Goal: Task Accomplishment & Management: Manage account settings

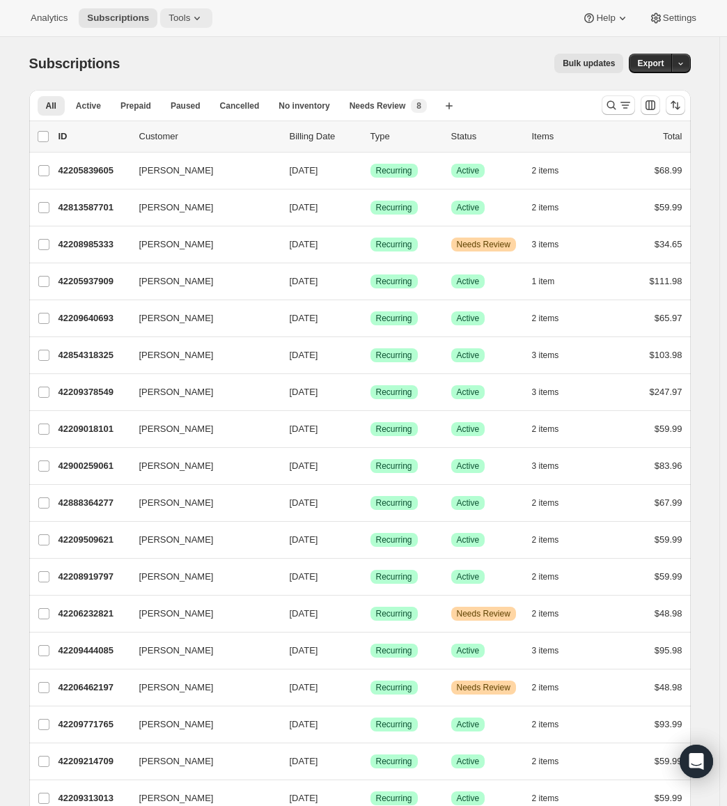
click at [182, 17] on span "Tools" at bounding box center [180, 18] width 22 height 11
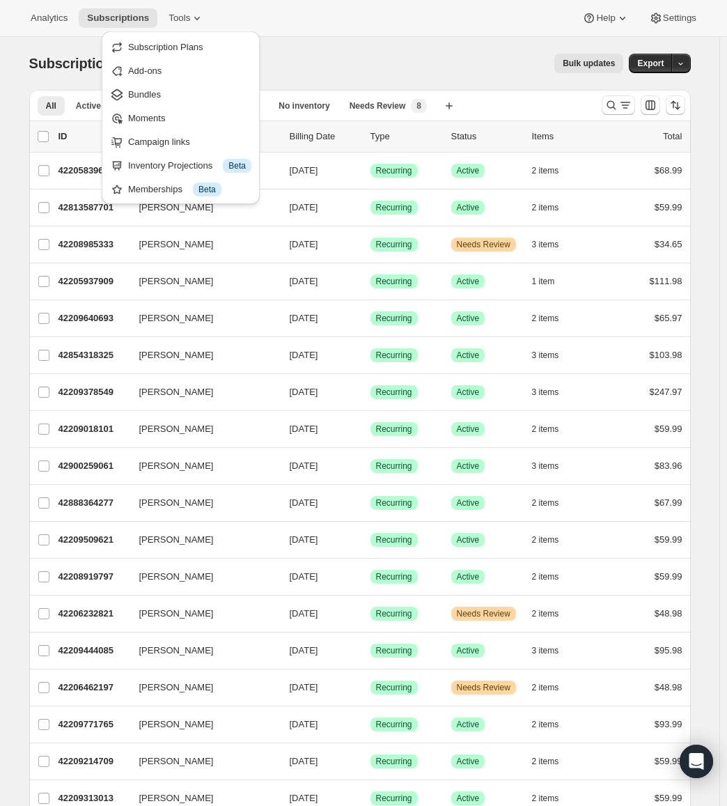
drag, startPoint x: 201, startPoint y: 40, endPoint x: 286, endPoint y: 20, distance: 88.2
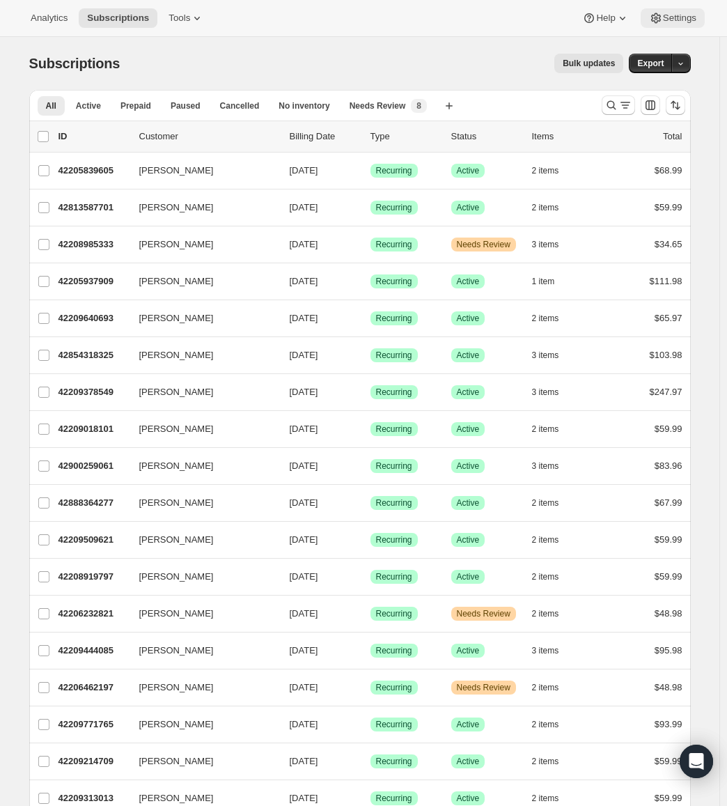
click at [660, 19] on icon at bounding box center [656, 18] width 14 height 14
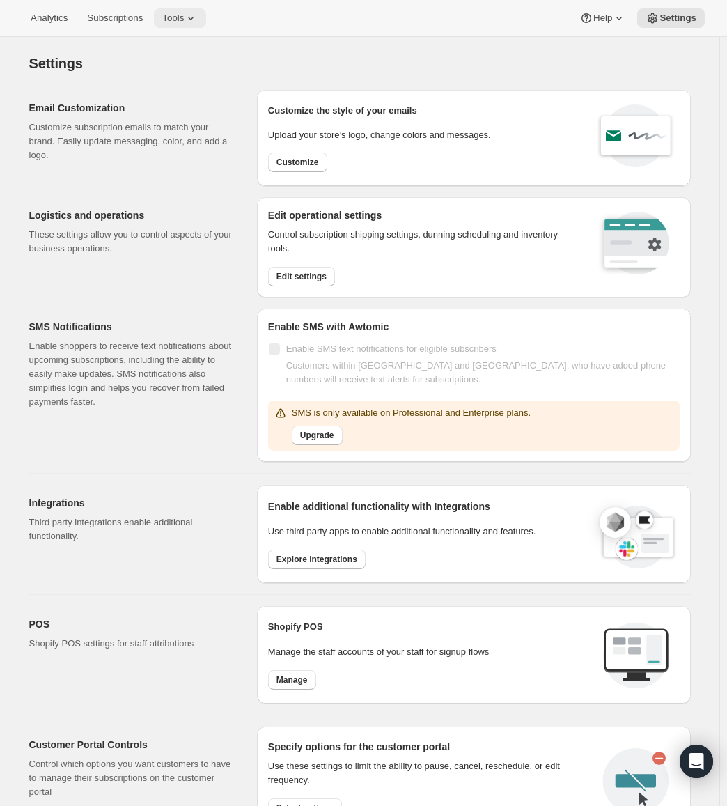
click at [194, 23] on icon at bounding box center [191, 18] width 14 height 14
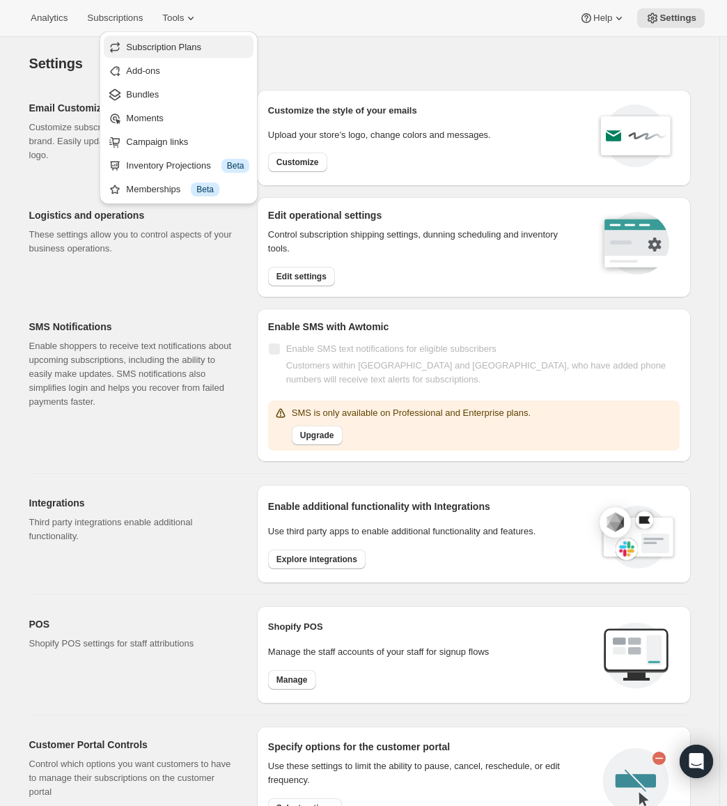
click at [180, 48] on span "Subscription Plans" at bounding box center [163, 47] width 75 height 10
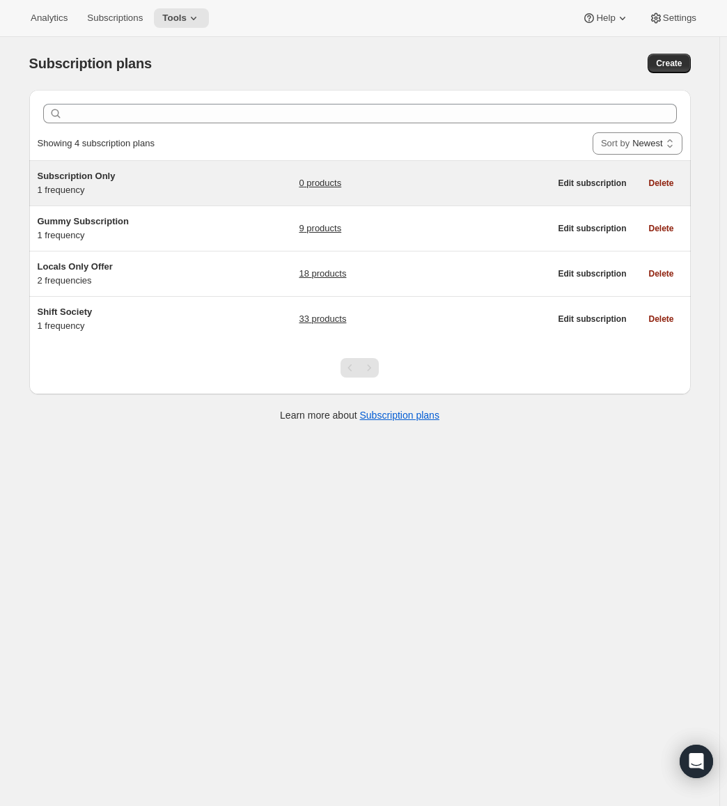
click at [111, 185] on div "Subscription Only 1 frequency" at bounding box center [125, 183] width 174 height 28
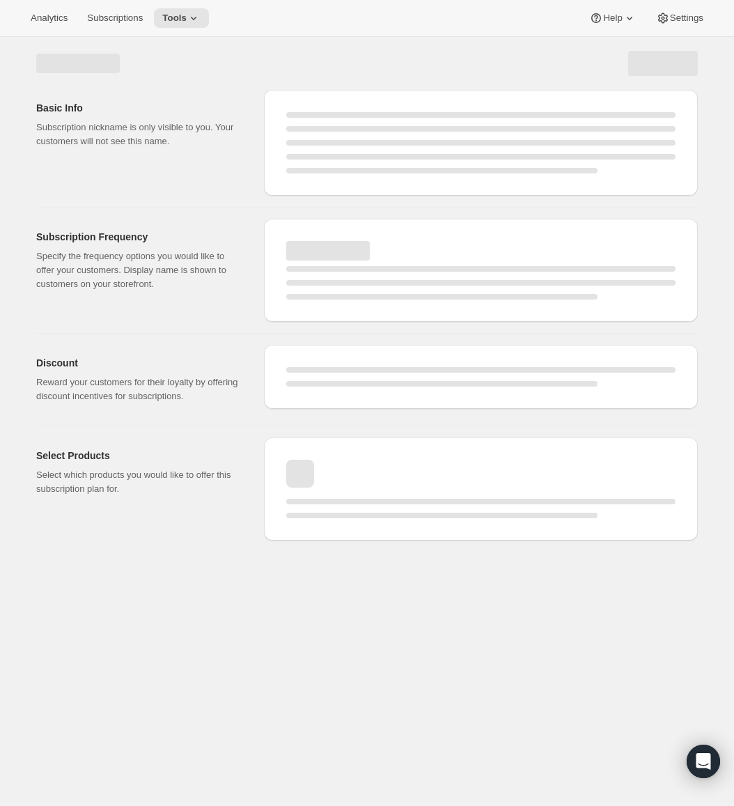
select select "WEEK"
select select "MONTH"
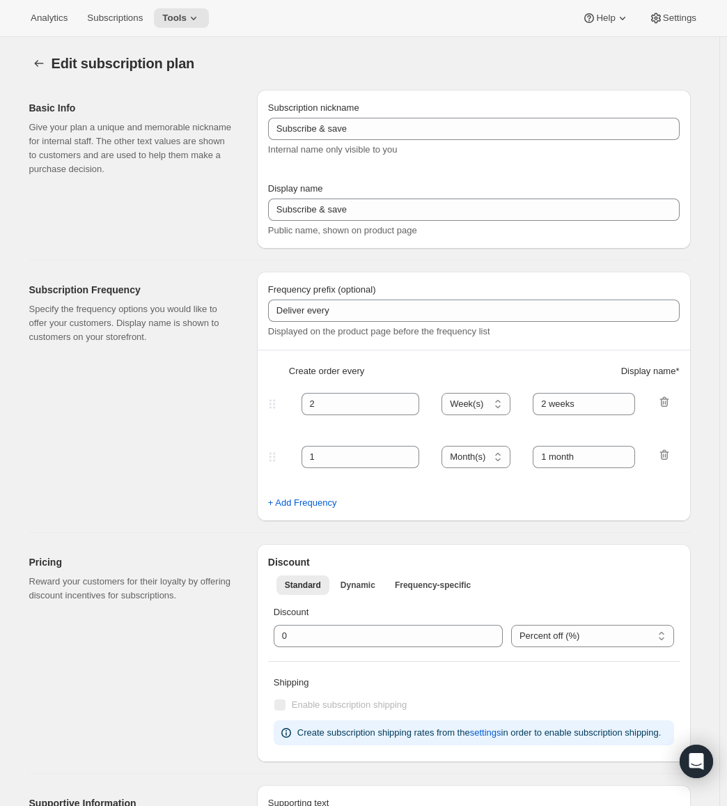
type input "Subscription Only"
type input "Monthly Delivery (25% Off)"
type input "1"
select select "MONTH"
type input "1 month"
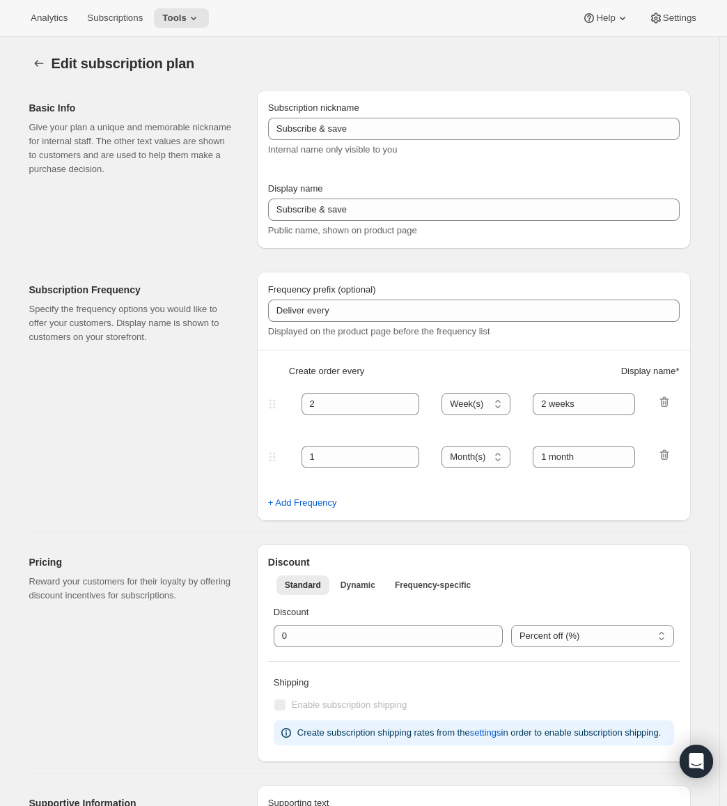
type input "25"
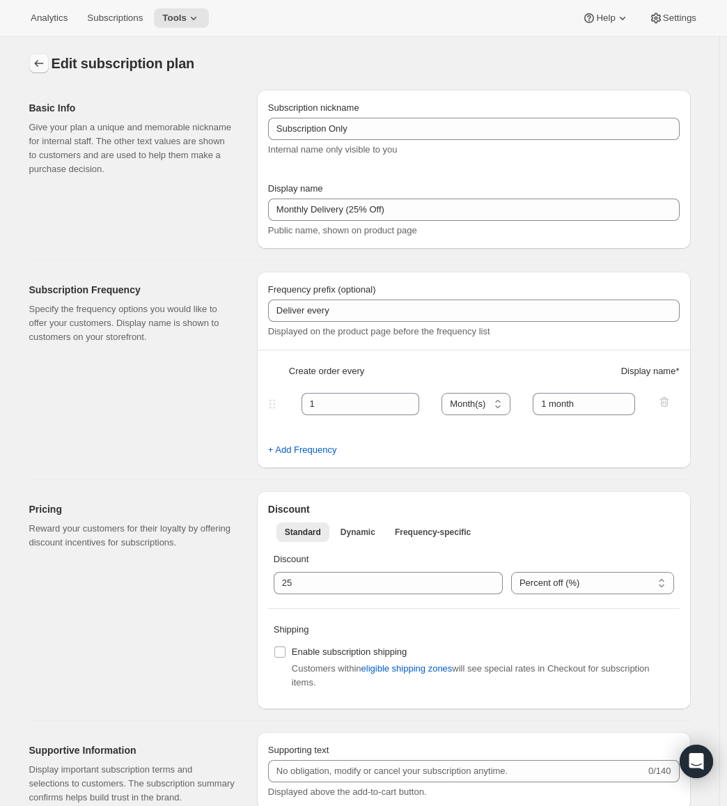
click at [42, 68] on icon "Subscription plans" at bounding box center [39, 63] width 14 height 14
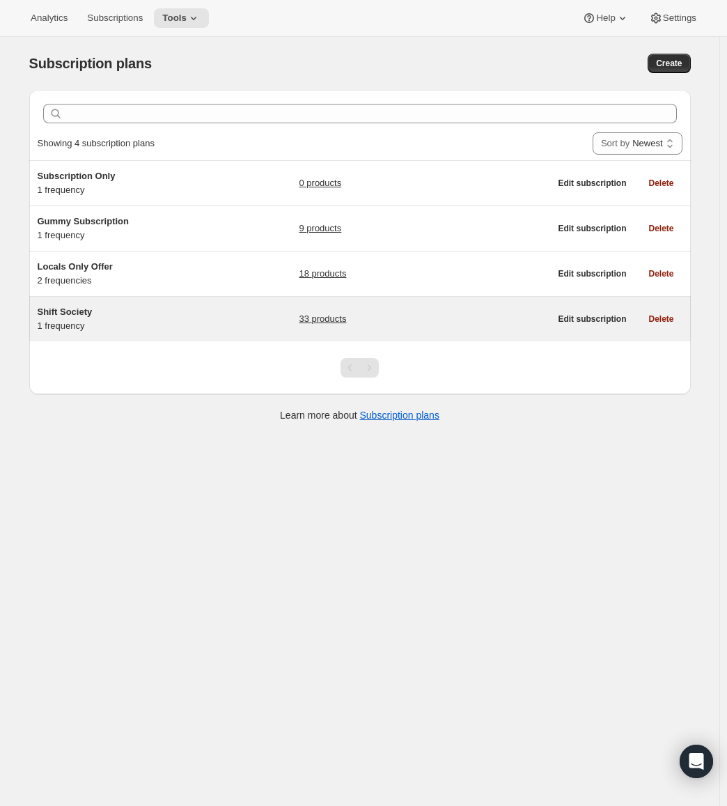
click at [100, 307] on h5 "Shift Society" at bounding box center [125, 312] width 174 height 14
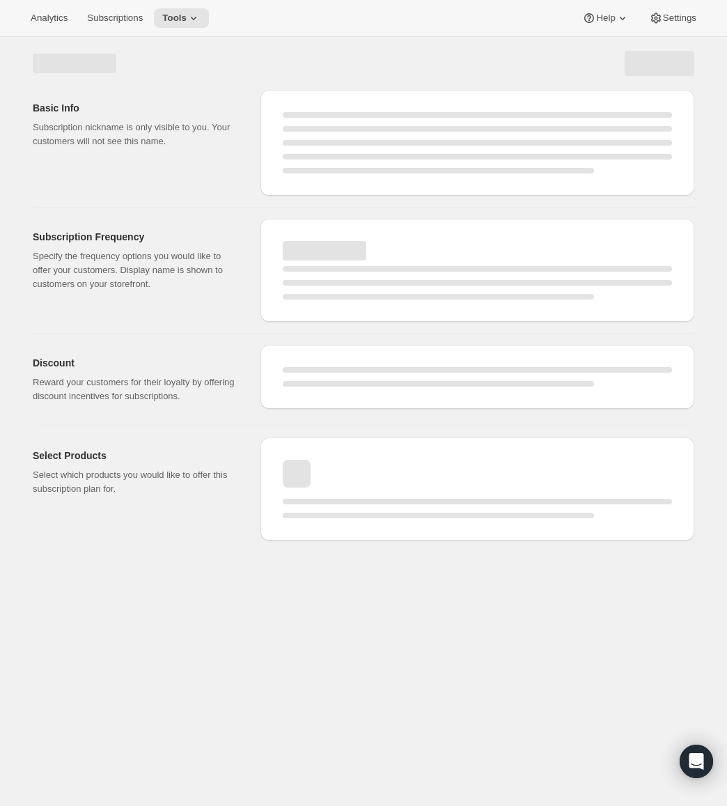
select select "WEEK"
select select "MONTH"
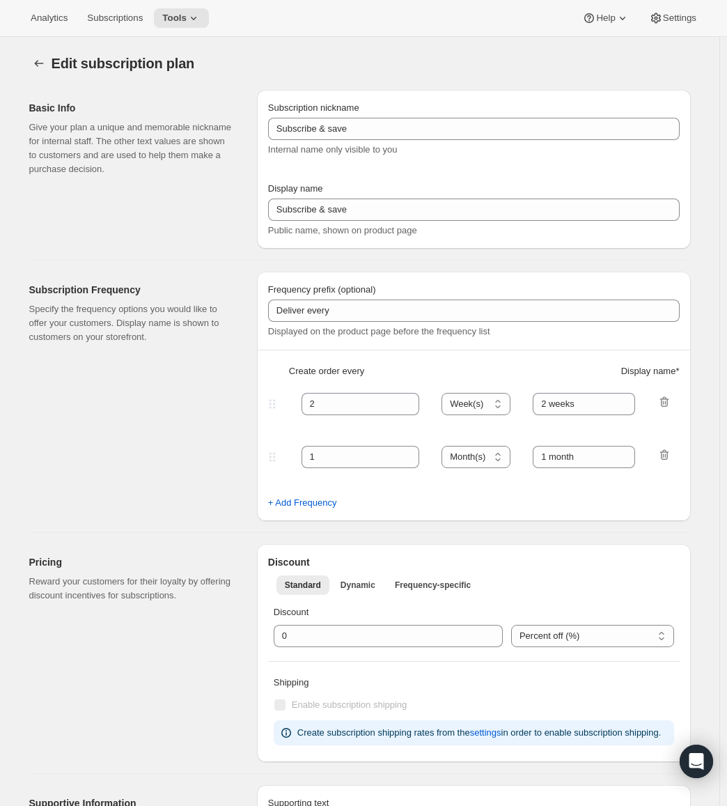
type input "Shift Society"
type input "Join Shift Society & Save 20%"
type input "Deliver Every"
type input "4"
type input "4 weeks"
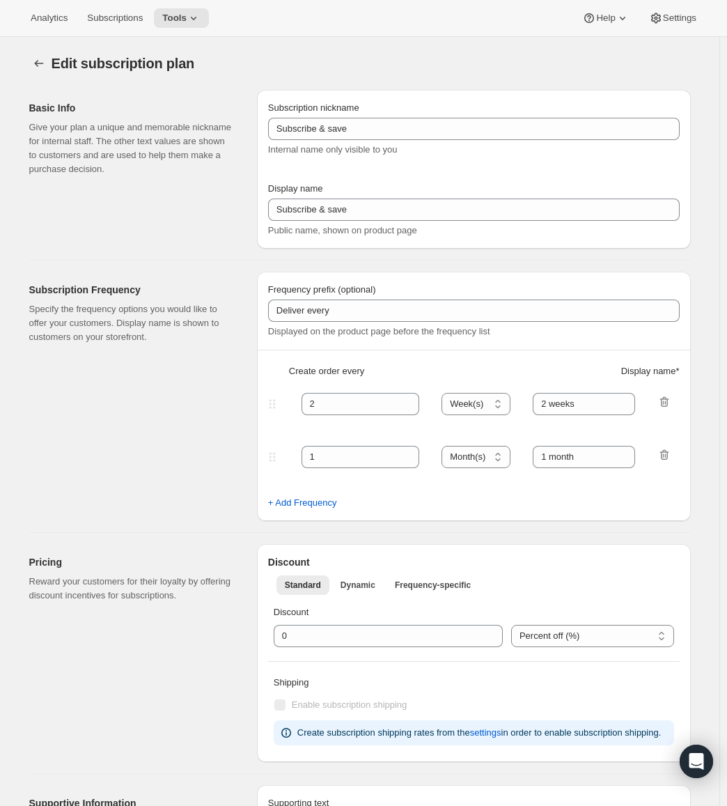
type input "20"
type input "<b>Shift Society</b><br>Free Shipping over $70<br>Change / Pause / Cancel Any T…"
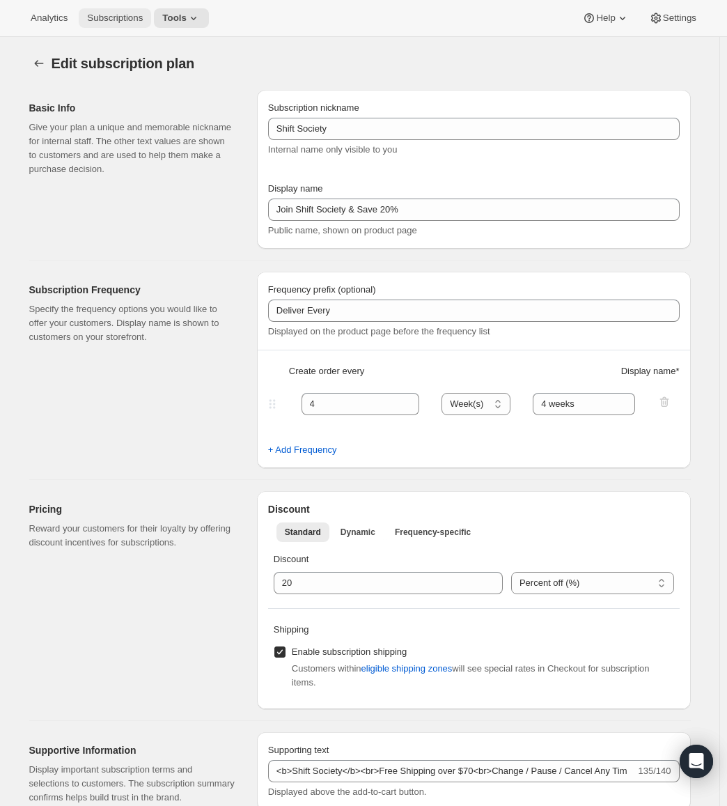
click at [102, 27] on button "Subscriptions" at bounding box center [115, 18] width 72 height 20
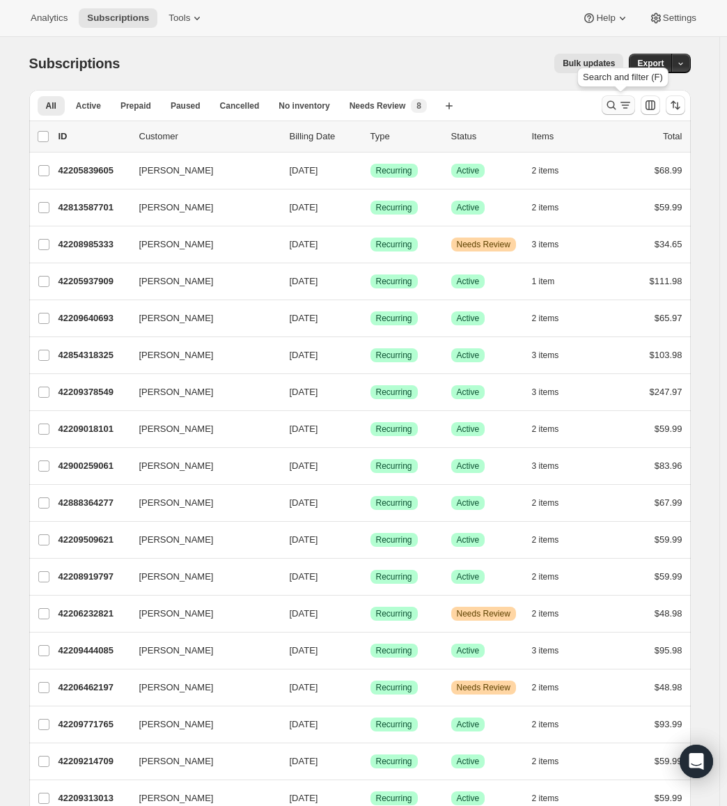
click at [610, 104] on icon "Search and filter results" at bounding box center [612, 105] width 14 height 14
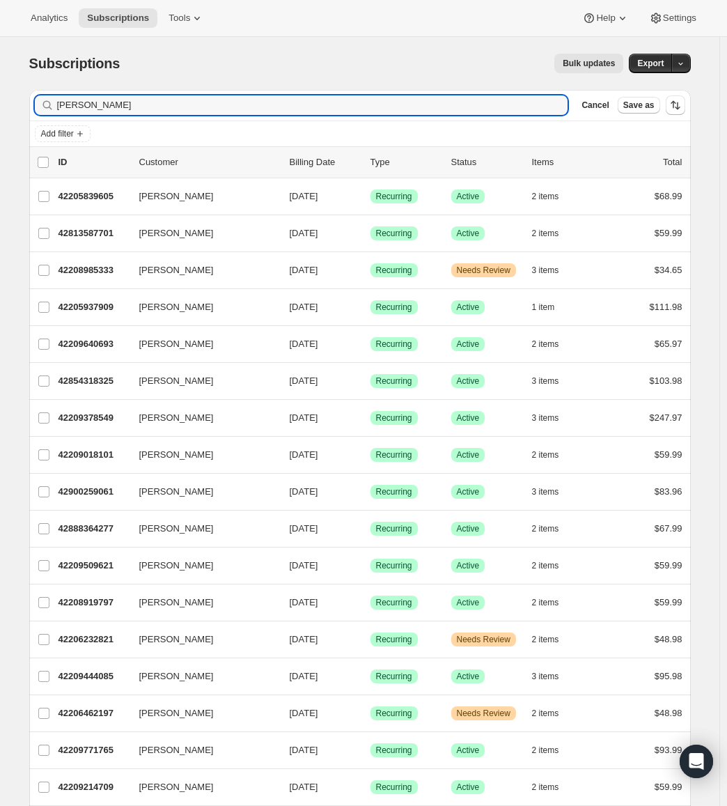
type input "[PERSON_NAME]"
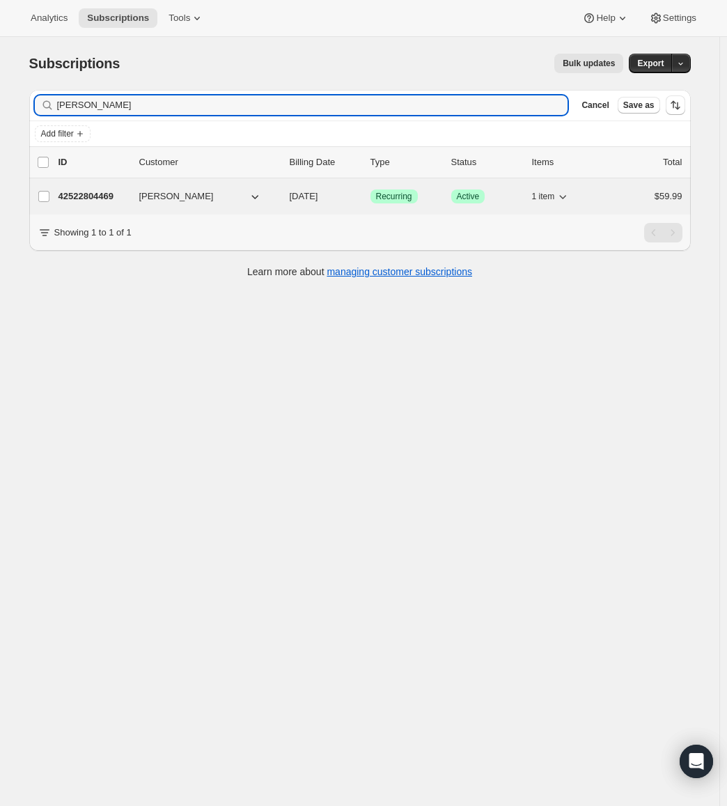
click at [89, 197] on p "42522804469" at bounding box center [94, 196] width 70 height 14
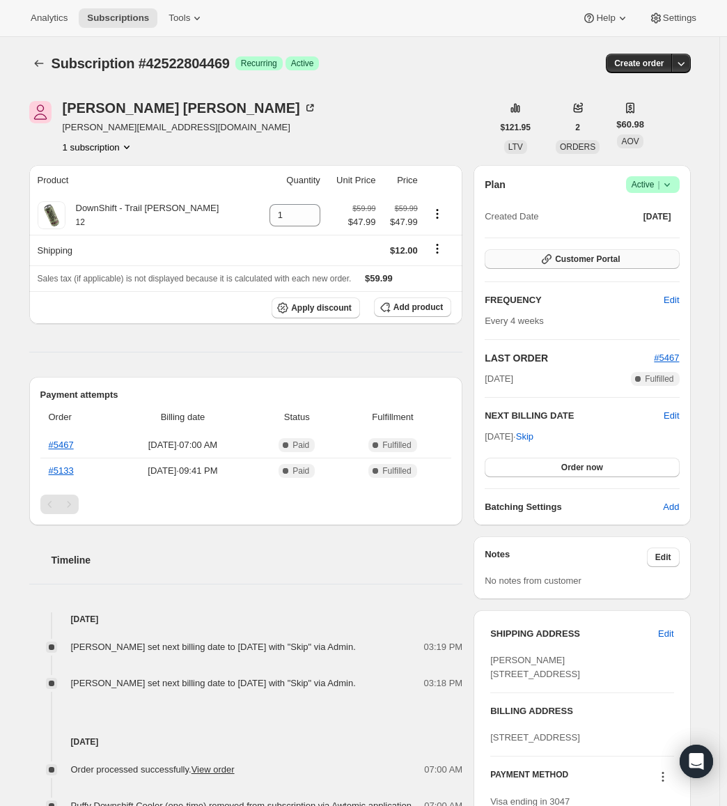
click at [599, 262] on span "Customer Portal" at bounding box center [587, 259] width 65 height 11
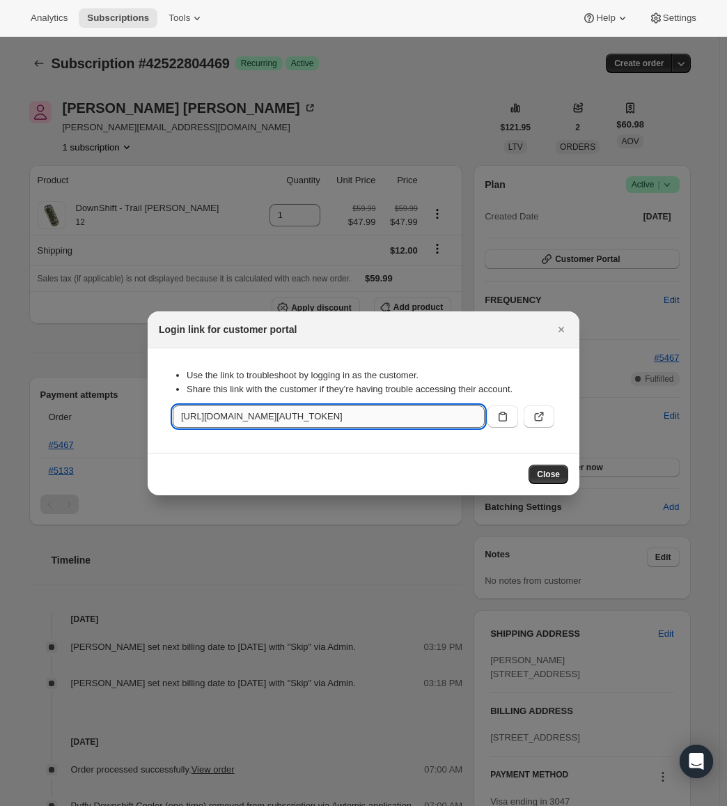
click at [465, 415] on input "[URL][DOMAIN_NAME][AUTH_TOKEN]" at bounding box center [329, 416] width 312 height 22
click at [469, 417] on input "[URL][DOMAIN_NAME][AUTH_TOKEN]" at bounding box center [329, 416] width 312 height 22
click at [506, 415] on icon ":rpj:" at bounding box center [503, 417] width 8 height 10
drag, startPoint x: 354, startPoint y: 280, endPoint x: 373, endPoint y: 305, distance: 31.8
click at [353, 280] on div at bounding box center [363, 403] width 727 height 806
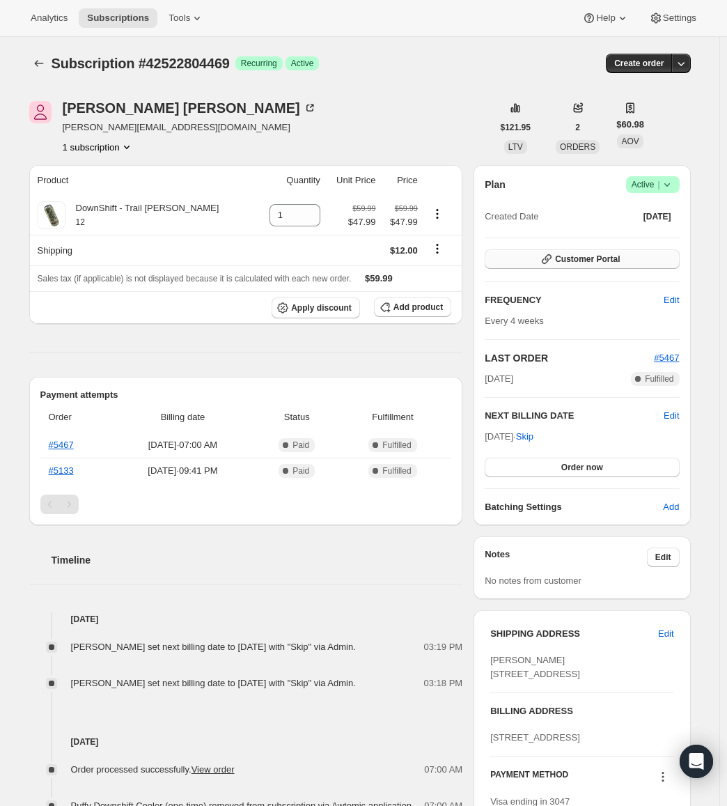
click at [614, 266] on button "Customer Portal" at bounding box center [582, 259] width 194 height 20
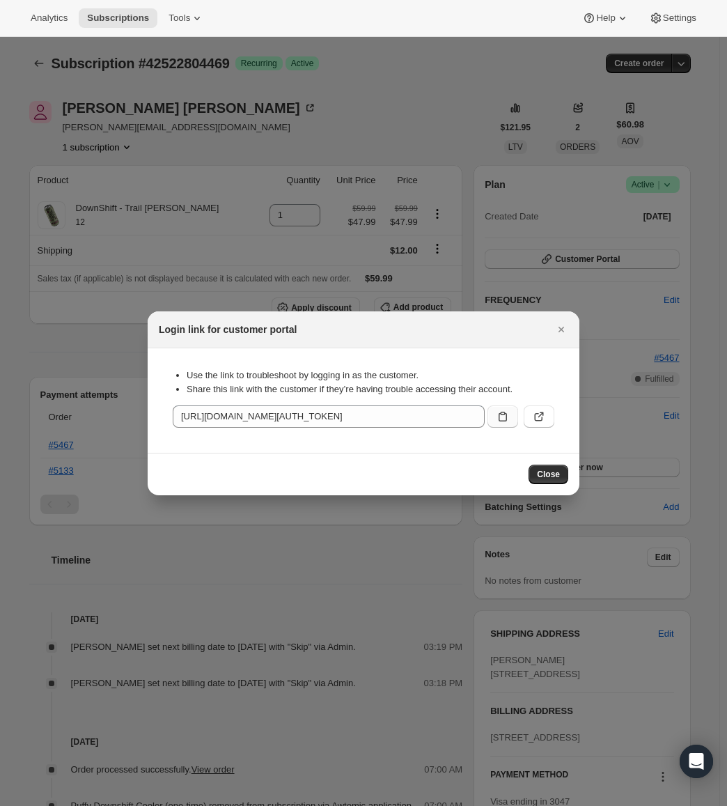
click at [505, 418] on icon ":rpj:" at bounding box center [503, 417] width 14 height 14
drag, startPoint x: 546, startPoint y: 470, endPoint x: 539, endPoint y: 449, distance: 22.7
click at [546, 470] on span "Close" at bounding box center [548, 474] width 23 height 11
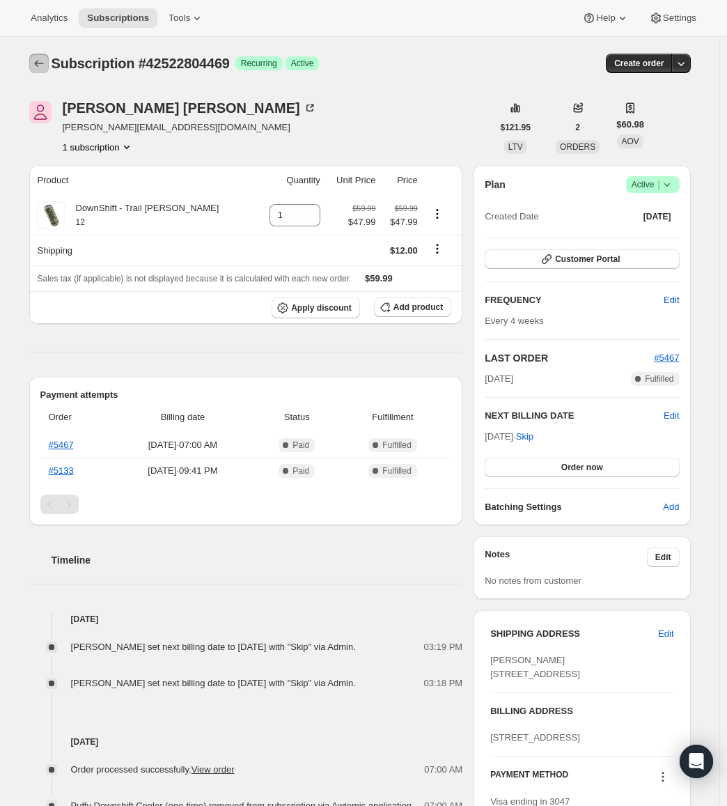
click at [46, 69] on icon "Subscriptions" at bounding box center [39, 63] width 14 height 14
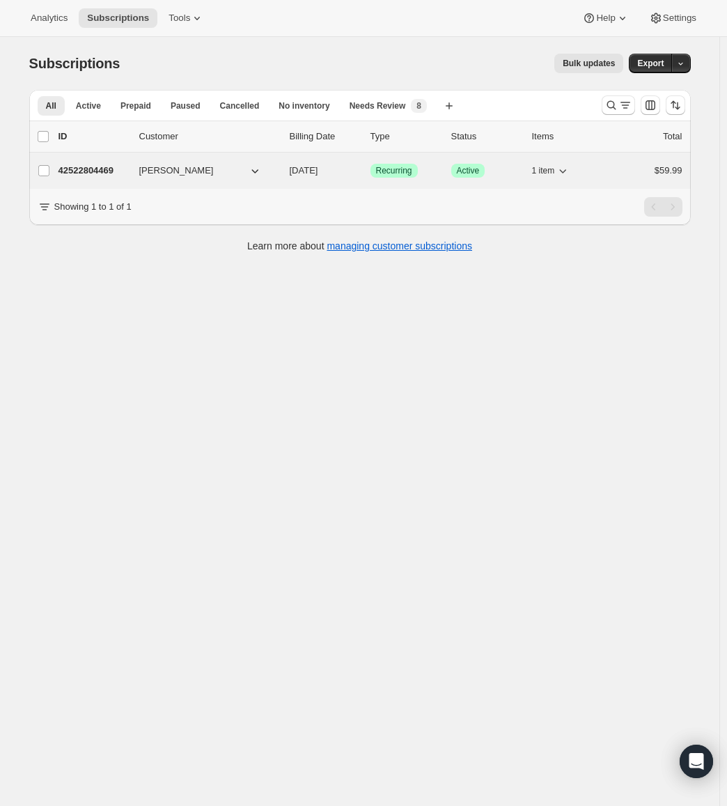
click at [166, 169] on span "[PERSON_NAME]" at bounding box center [176, 171] width 75 height 14
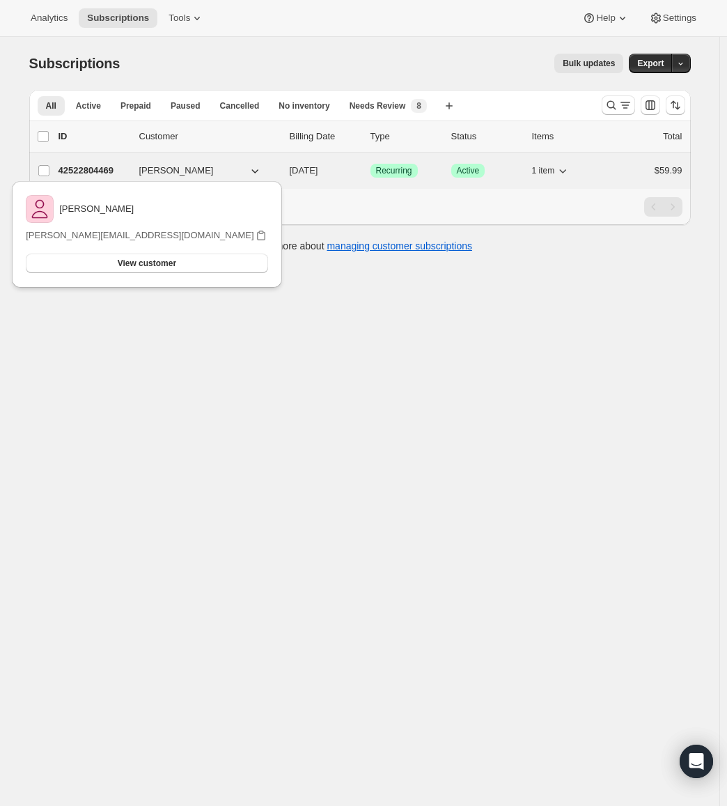
click at [287, 170] on div "42522804469 [PERSON_NAME] [DATE] Success Recurring Success Active 1 item $59.99" at bounding box center [371, 171] width 624 height 20
